Goal: Task Accomplishment & Management: Use online tool/utility

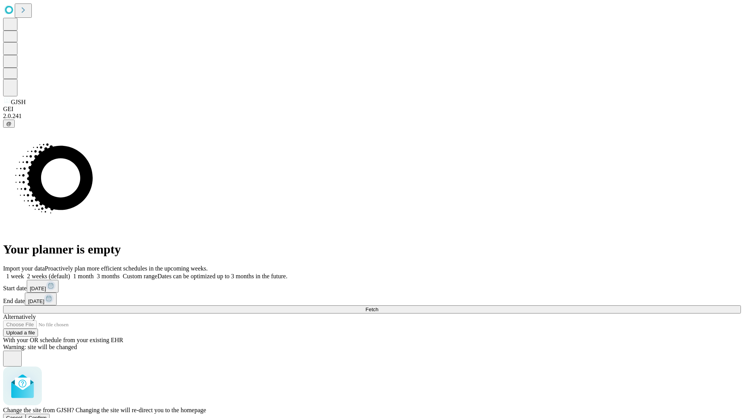
click at [47, 415] on span "Confirm" at bounding box center [38, 418] width 18 height 6
click at [24, 273] on label "1 week" at bounding box center [13, 276] width 21 height 7
click at [378, 307] on span "Fetch" at bounding box center [371, 310] width 13 height 6
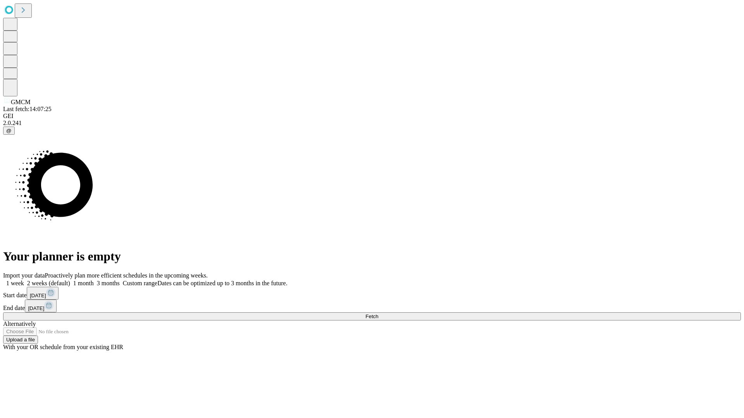
click at [378, 314] on span "Fetch" at bounding box center [371, 317] width 13 height 6
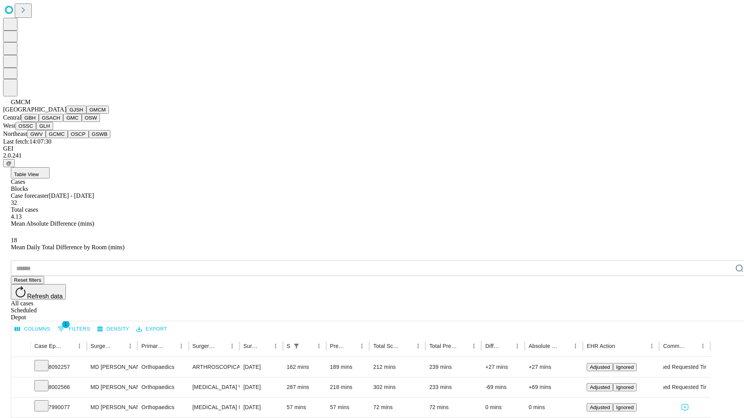
click at [39, 122] on button "GBH" at bounding box center [29, 118] width 17 height 8
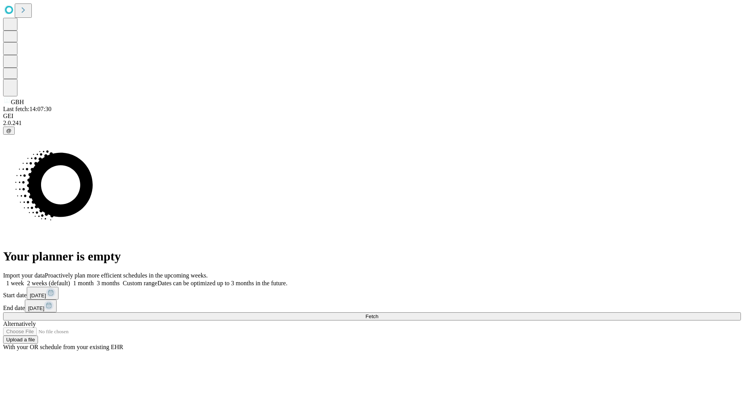
click at [24, 280] on label "1 week" at bounding box center [13, 283] width 21 height 7
click at [378, 314] on span "Fetch" at bounding box center [371, 317] width 13 height 6
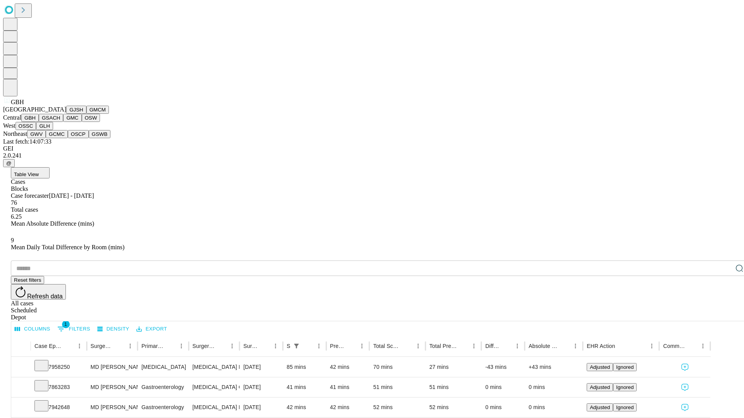
click at [60, 122] on button "GSACH" at bounding box center [51, 118] width 24 height 8
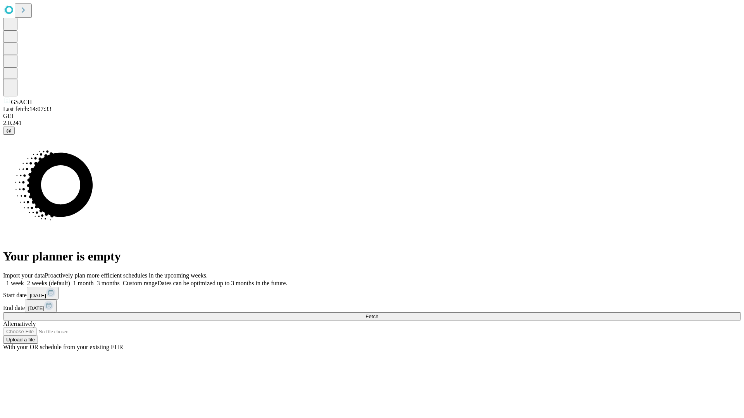
click at [378, 314] on span "Fetch" at bounding box center [371, 317] width 13 height 6
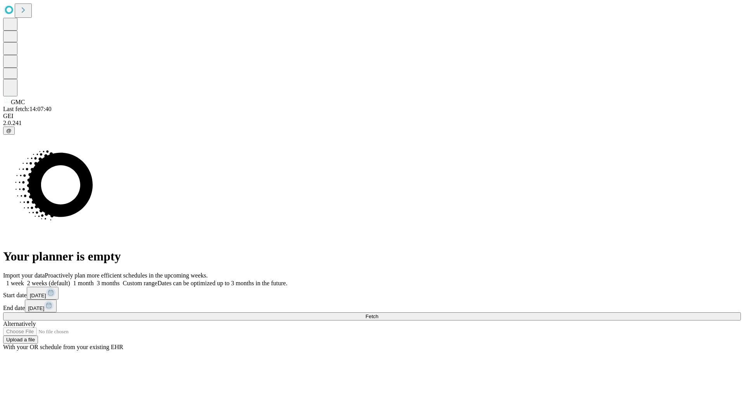
click at [24, 280] on label "1 week" at bounding box center [13, 283] width 21 height 7
click at [378, 314] on span "Fetch" at bounding box center [371, 317] width 13 height 6
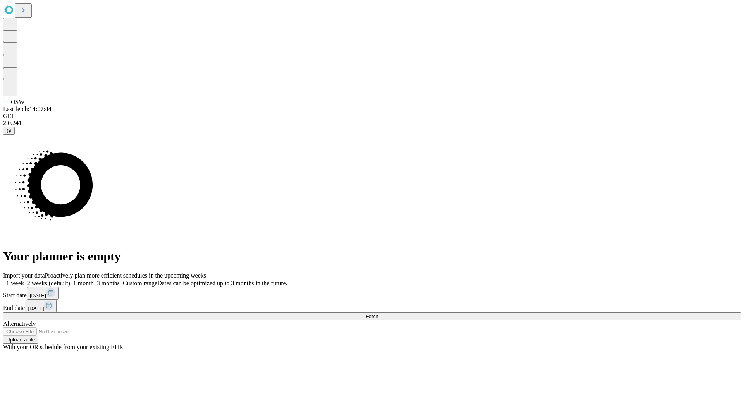
click at [24, 280] on label "1 week" at bounding box center [13, 283] width 21 height 7
click at [378, 314] on span "Fetch" at bounding box center [371, 317] width 13 height 6
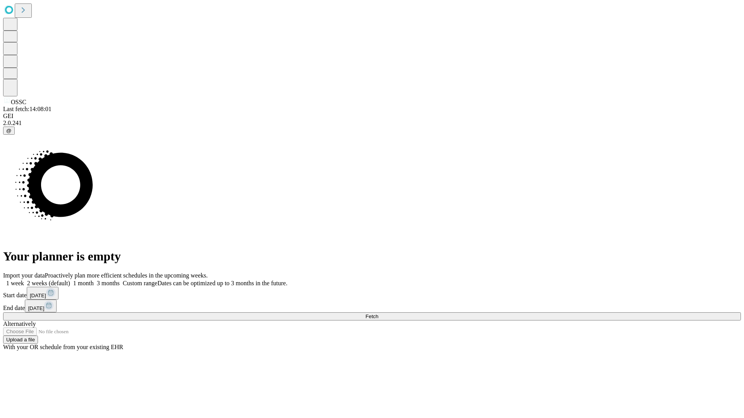
click at [24, 280] on label "1 week" at bounding box center [13, 283] width 21 height 7
click at [378, 314] on span "Fetch" at bounding box center [371, 317] width 13 height 6
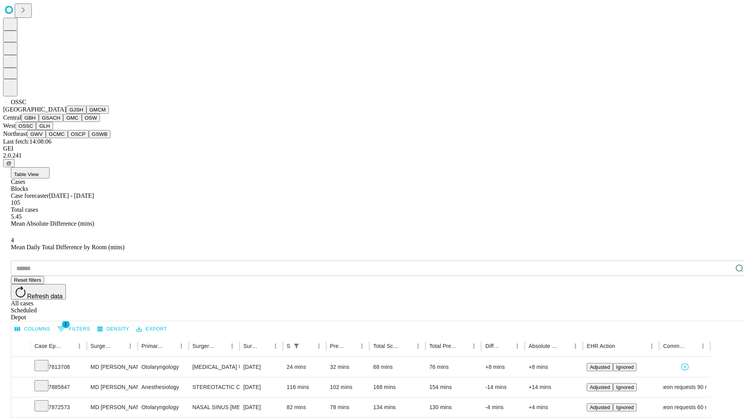
click at [53, 130] on button "GLH" at bounding box center [44, 126] width 17 height 8
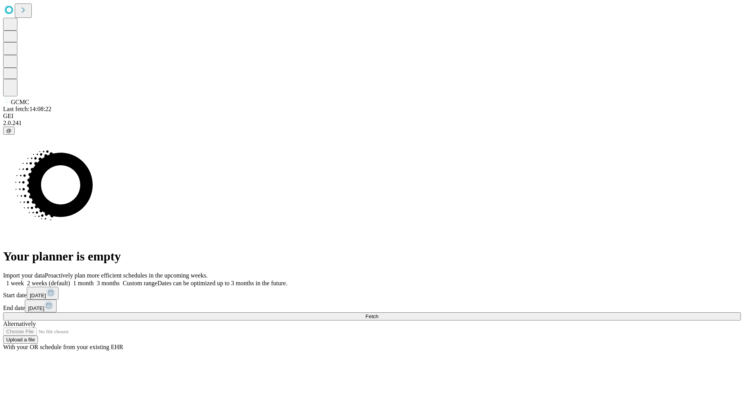
click at [24, 280] on label "1 week" at bounding box center [13, 283] width 21 height 7
click at [378, 314] on span "Fetch" at bounding box center [371, 317] width 13 height 6
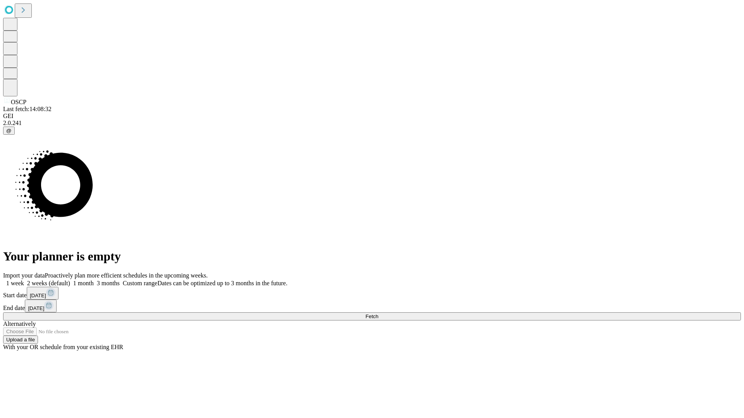
click at [24, 280] on label "1 week" at bounding box center [13, 283] width 21 height 7
click at [378, 314] on span "Fetch" at bounding box center [371, 317] width 13 height 6
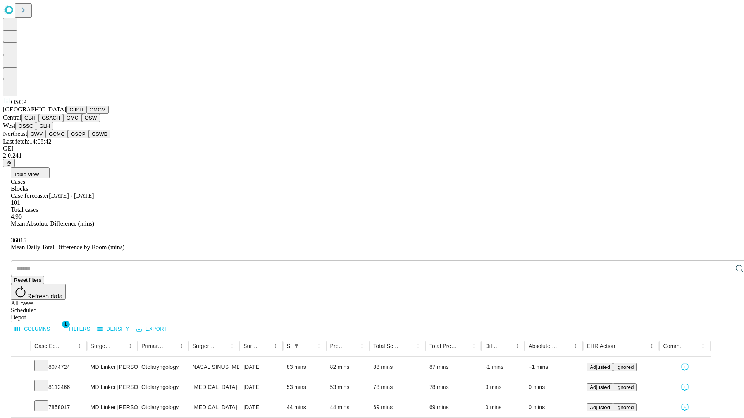
click at [89, 138] on button "GSWB" at bounding box center [100, 134] width 22 height 8
